Goal: Task Accomplishment & Management: Manage account settings

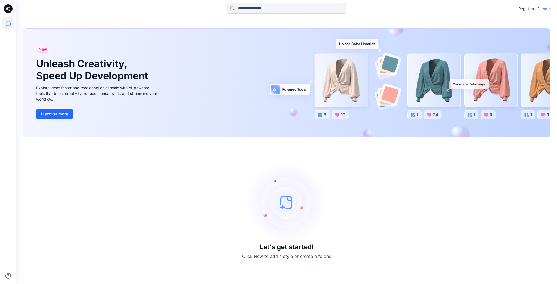
click at [546, 8] on p "Login" at bounding box center [545, 9] width 10 height 6
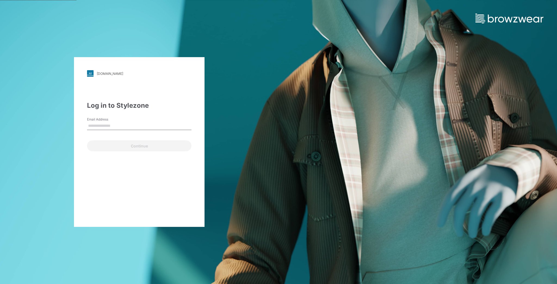
type input "**********"
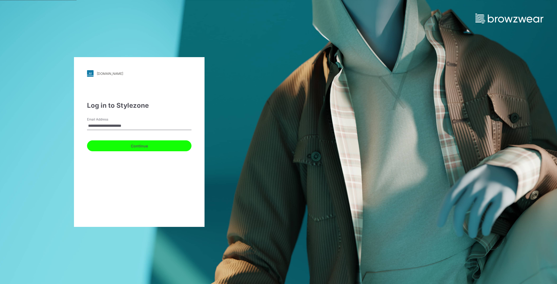
click at [145, 146] on button "Continue" at bounding box center [139, 145] width 104 height 11
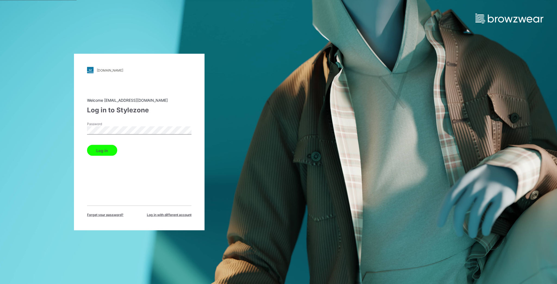
click at [113, 147] on button "Log in" at bounding box center [102, 150] width 30 height 11
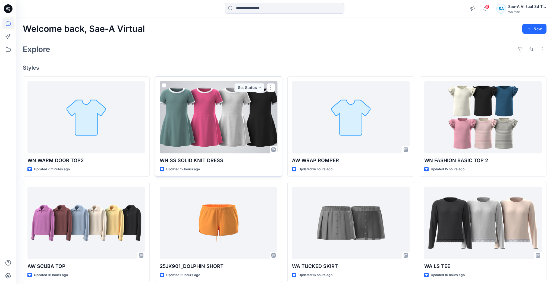
click at [214, 101] on div at bounding box center [219, 117] width 118 height 72
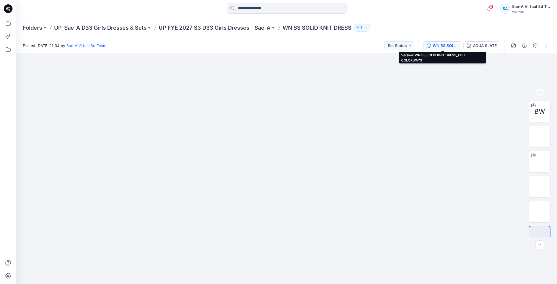
click at [447, 46] on div "WN SS SOLID KNIT DRESS_FULL COLORWAYS" at bounding box center [444, 46] width 25 height 6
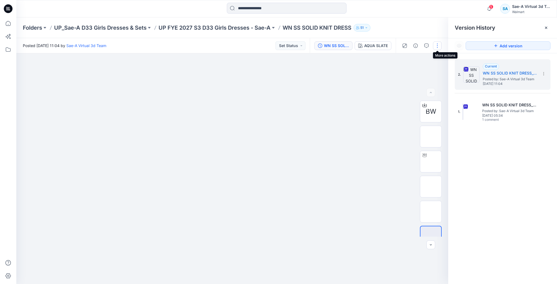
click at [437, 45] on button "button" at bounding box center [437, 45] width 9 height 9
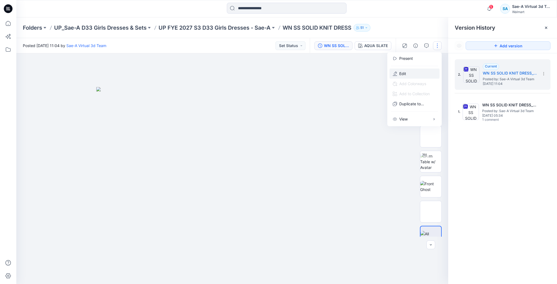
click at [406, 74] on p "Edit" at bounding box center [402, 74] width 7 height 6
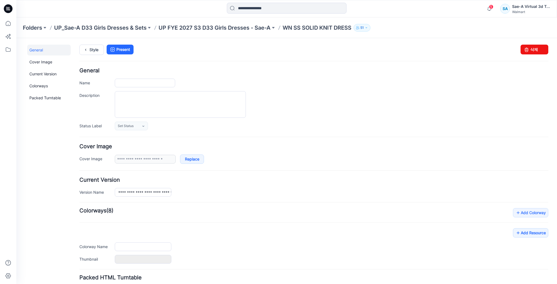
type input "**********"
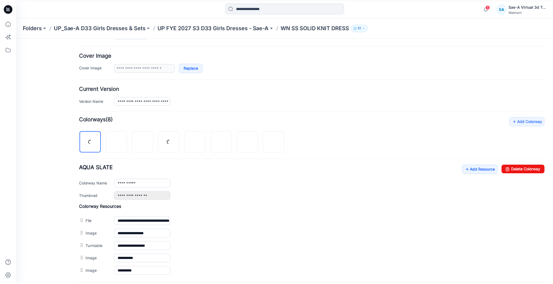
scroll to position [109, 0]
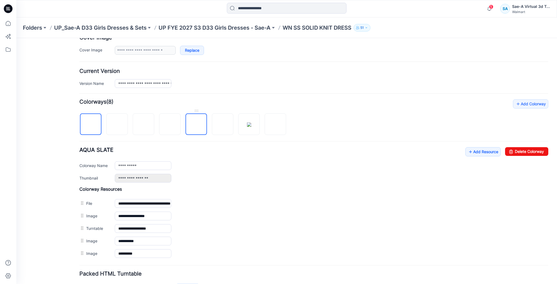
click at [196, 124] on img at bounding box center [196, 124] width 0 height 0
drag, startPoint x: 534, startPoint y: 151, endPoint x: 313, endPoint y: 60, distance: 239.2
click at [534, 151] on link "Delete Colorway" at bounding box center [526, 151] width 43 height 9
click at [196, 110] on div at bounding box center [195, 110] width 21 height 5
click at [196, 124] on img at bounding box center [196, 124] width 0 height 0
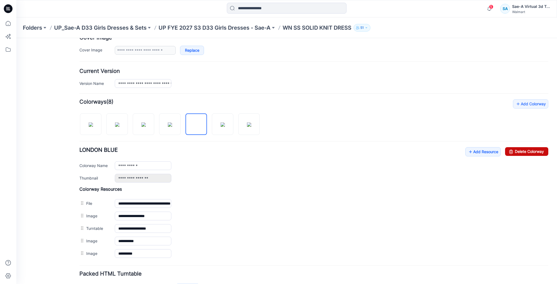
drag, startPoint x: 534, startPoint y: 148, endPoint x: 318, endPoint y: 60, distance: 233.1
click at [534, 148] on link "Delete Colorway" at bounding box center [526, 151] width 43 height 9
click at [197, 113] on link at bounding box center [195, 123] width 21 height 21
click at [533, 148] on link "Delete Colorway" at bounding box center [526, 151] width 43 height 9
click at [198, 122] on img at bounding box center [196, 124] width 4 height 4
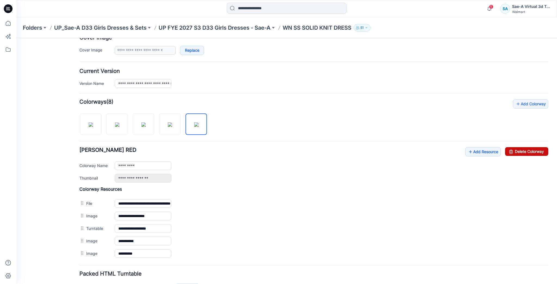
click at [523, 151] on link "Delete Colorway" at bounding box center [526, 151] width 43 height 9
type input "**********"
click at [480, 151] on link "Add Resource" at bounding box center [482, 151] width 35 height 9
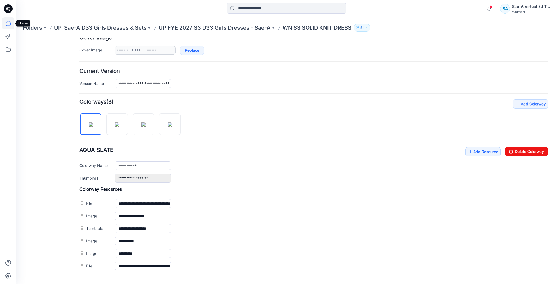
click at [9, 24] on icon at bounding box center [8, 23] width 12 height 12
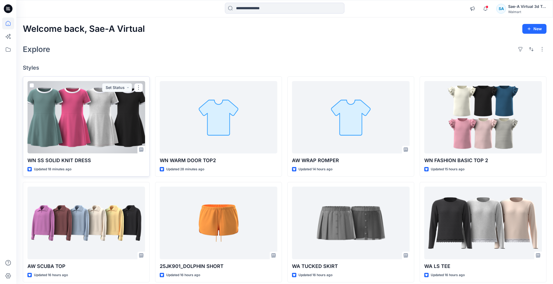
click at [97, 122] on div at bounding box center [86, 117] width 118 height 72
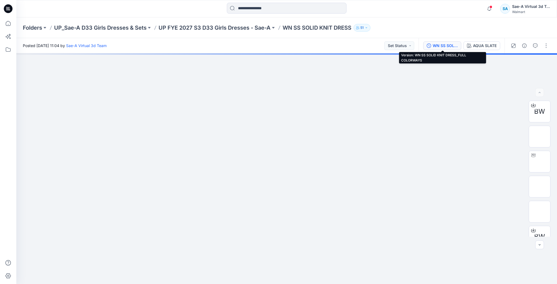
click at [442, 46] on div "WN SS SOLID KNIT DRESS_FULL COLORWAYS" at bounding box center [444, 46] width 25 height 6
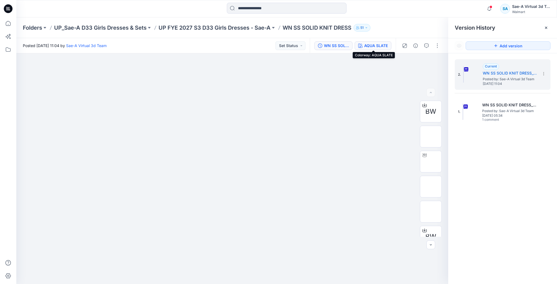
click at [377, 46] on div "AQUA SLATE" at bounding box center [376, 46] width 24 height 6
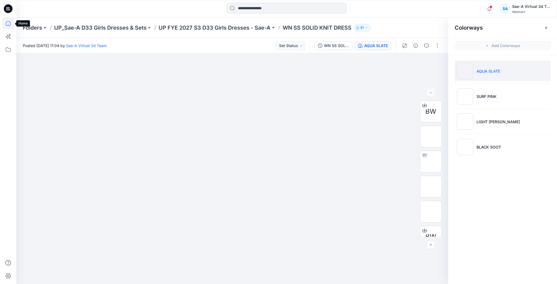
click at [12, 23] on icon at bounding box center [8, 23] width 12 height 12
